Goal: Transaction & Acquisition: Book appointment/travel/reservation

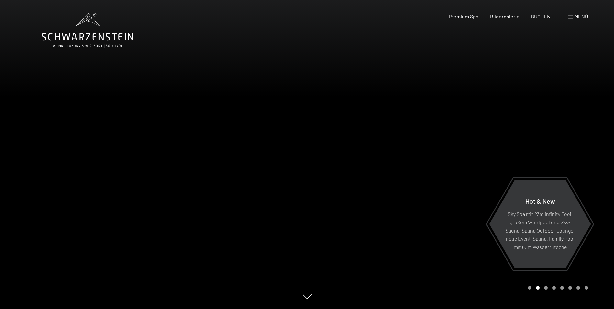
click at [570, 18] on span at bounding box center [570, 17] width 5 height 3
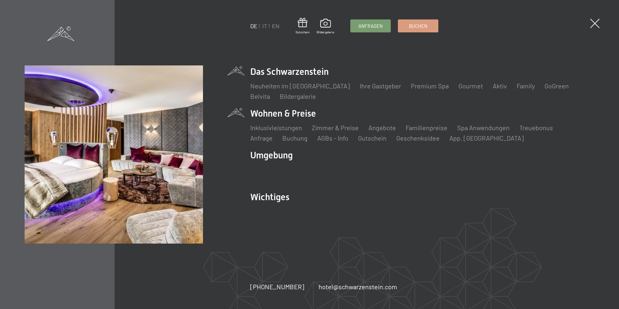
click at [277, 114] on li "Wohnen & Preise Inklusivleistungen Zimmer & Preise Liste Angebote Liste Familie…" at bounding box center [422, 124] width 344 height 35
click at [277, 114] on li "Wohnen & Preise Inklusivleistungen [PERSON_NAME] & Preise Liste Angebote Liste …" at bounding box center [422, 124] width 344 height 35
click at [264, 113] on li "Wohnen & Preise Inklusivleistungen [PERSON_NAME] & Preise Liste Angebote Liste …" at bounding box center [422, 124] width 344 height 35
click at [346, 130] on link "Zimmer & Preise" at bounding box center [335, 128] width 47 height 8
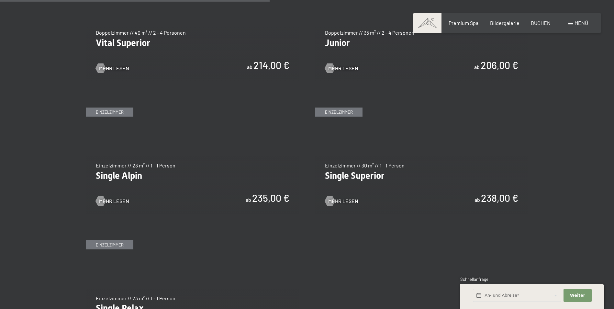
scroll to position [906, 0]
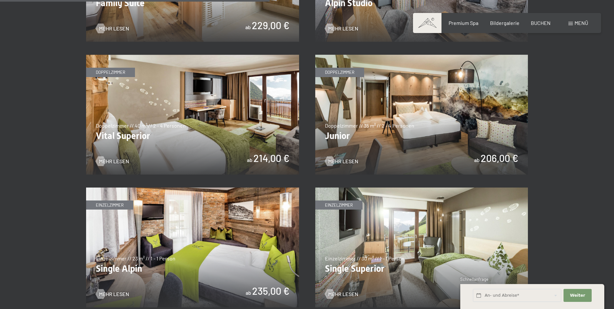
click at [232, 112] on img at bounding box center [192, 115] width 213 height 120
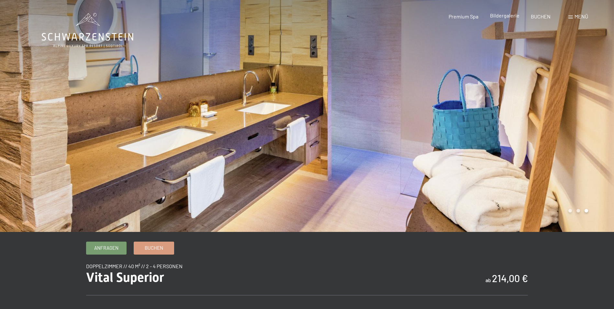
click at [504, 15] on span "Bildergalerie" at bounding box center [504, 15] width 29 height 6
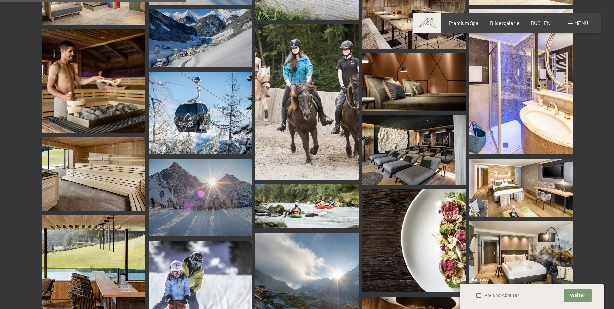
scroll to position [2588, 0]
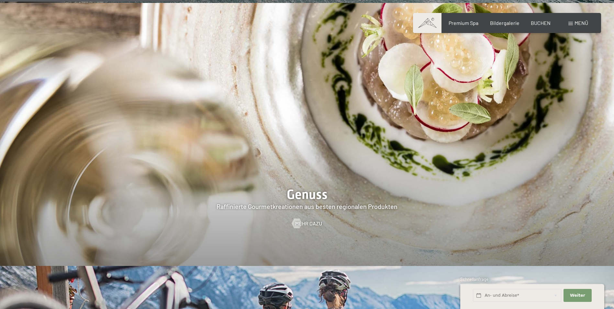
scroll to position [1068, 0]
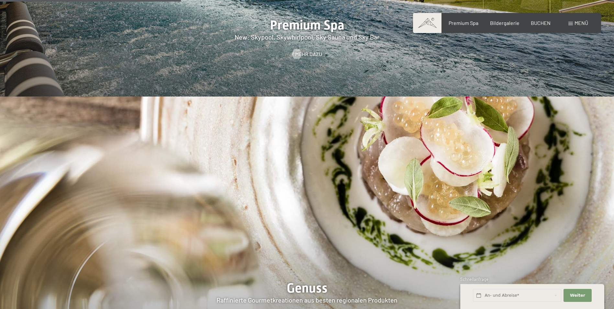
click at [569, 22] on span at bounding box center [570, 23] width 5 height 3
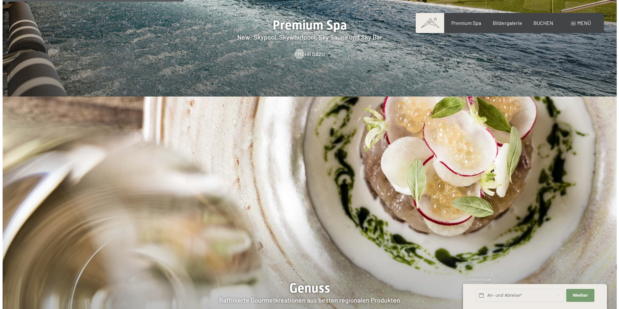
scroll to position [1070, 0]
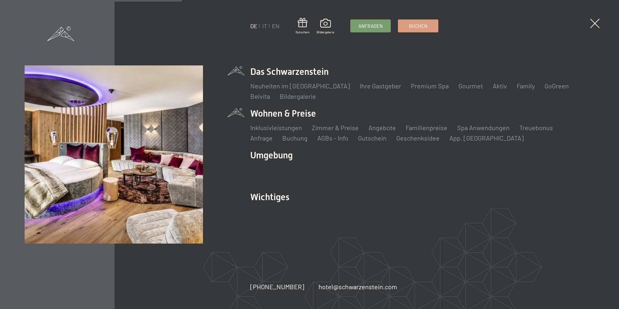
click at [292, 114] on li "Wohnen & Preise Inklusivleistungen Zimmer & Preise Liste Angebote Liste Familie…" at bounding box center [422, 124] width 344 height 35
click at [321, 128] on link "Zimmer & Preise" at bounding box center [335, 128] width 47 height 8
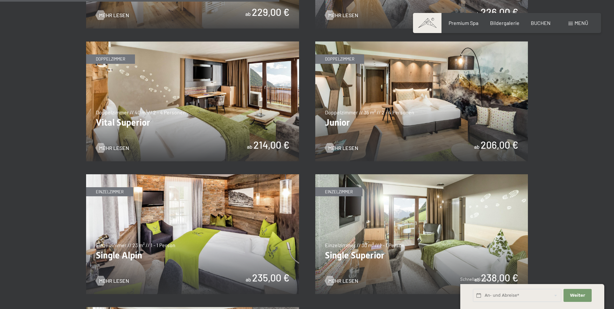
scroll to position [938, 0]
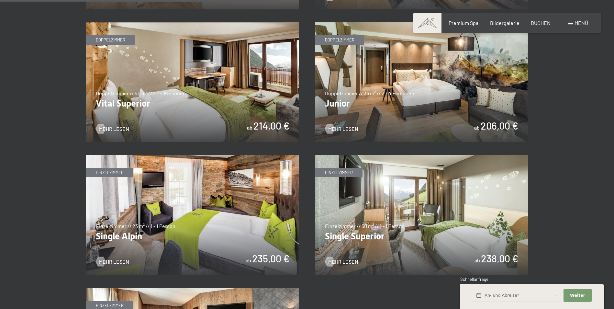
click at [192, 94] on img at bounding box center [192, 82] width 213 height 120
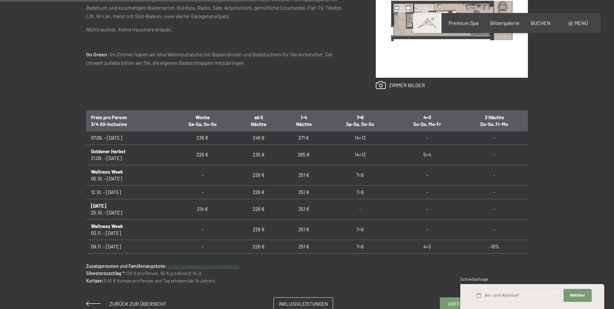
scroll to position [356, 0]
